Goal: Task Accomplishment & Management: Use online tool/utility

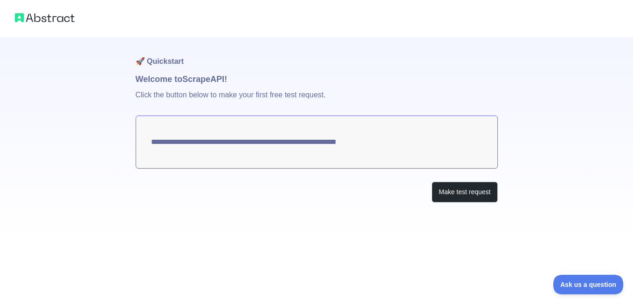
click at [292, 149] on textarea "**********" at bounding box center [317, 142] width 362 height 53
click at [459, 195] on button "Make test request" at bounding box center [465, 192] width 66 height 21
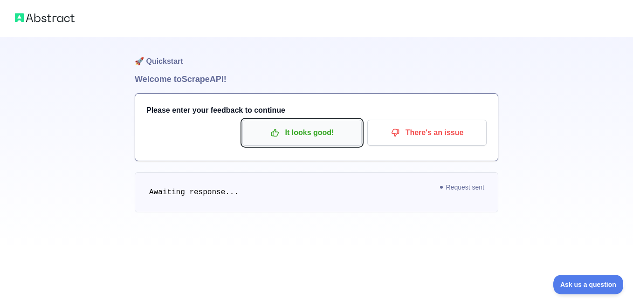
click at [306, 128] on p "It looks good!" at bounding box center [301, 133] width 105 height 16
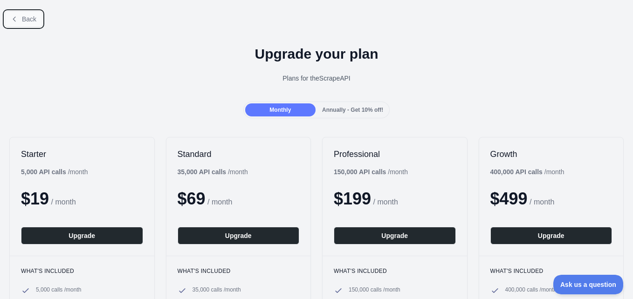
click at [9, 20] on button "Back" at bounding box center [24, 19] width 38 height 16
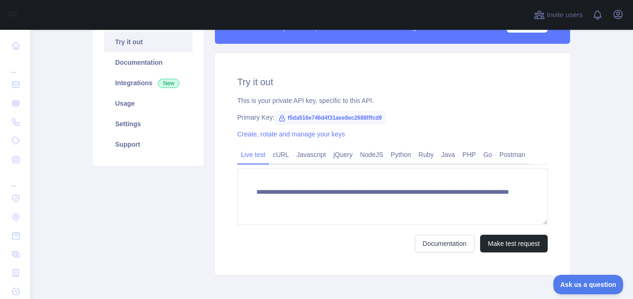
scroll to position [140, 0]
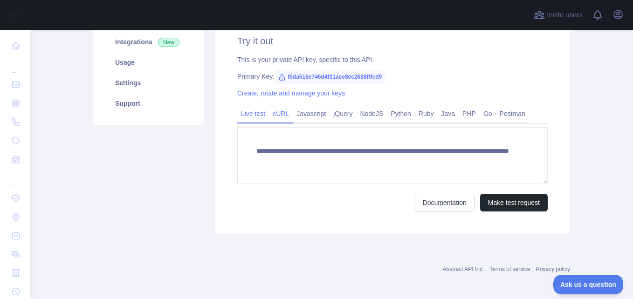
click at [269, 116] on link "cURL" at bounding box center [281, 113] width 24 height 15
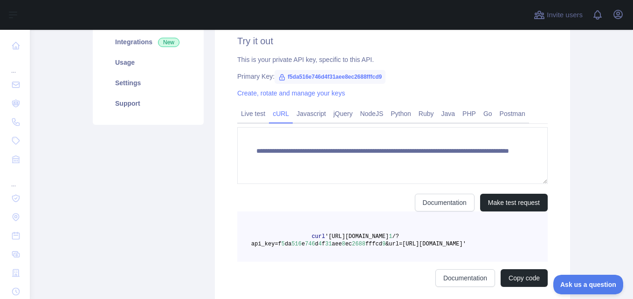
scroll to position [135, 0]
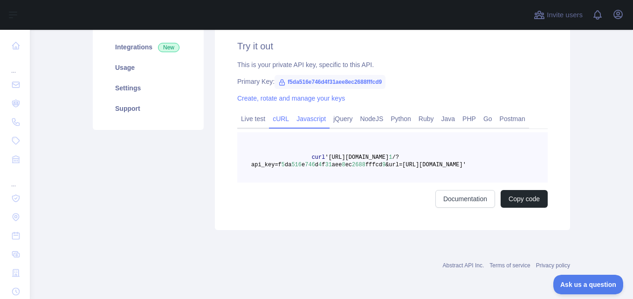
click at [308, 120] on link "Javascript" at bounding box center [311, 118] width 37 height 15
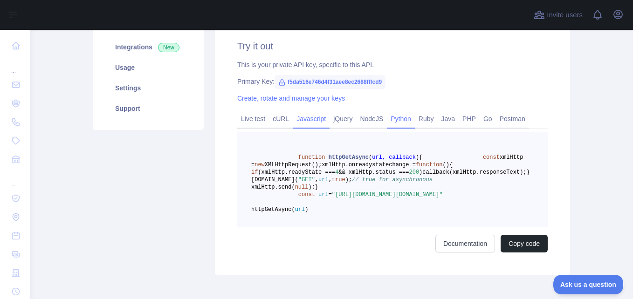
click at [400, 114] on link "Python" at bounding box center [401, 118] width 28 height 15
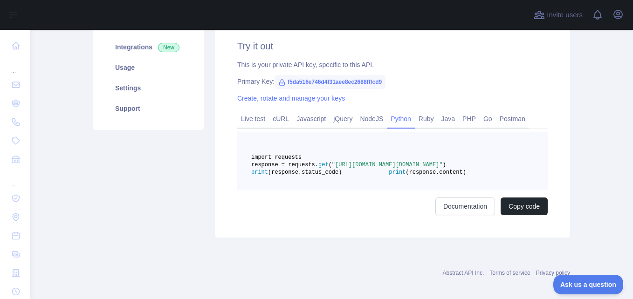
drag, startPoint x: 387, startPoint y: 179, endPoint x: 472, endPoint y: 178, distance: 85.3
click at [443, 168] on span ""[URL][DOMAIN_NAME][DOMAIN_NAME]"" at bounding box center [387, 165] width 111 height 7
click at [481, 215] on link "Documentation" at bounding box center [465, 207] width 60 height 18
click at [506, 190] on pre "import requests response = requests. get ( "[URL][DOMAIN_NAME][DOMAIN_NAME]" ) …" at bounding box center [392, 161] width 311 height 58
click at [252, 122] on link "Live test" at bounding box center [253, 118] width 32 height 15
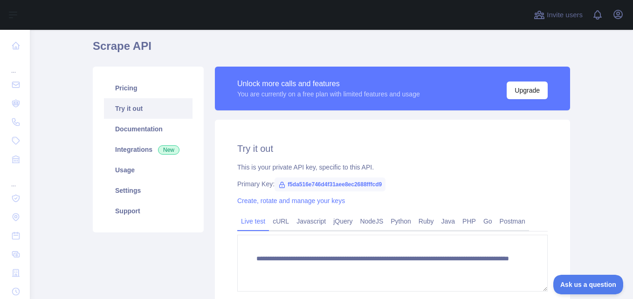
scroll to position [0, 0]
